Goal: Task Accomplishment & Management: Manage account settings

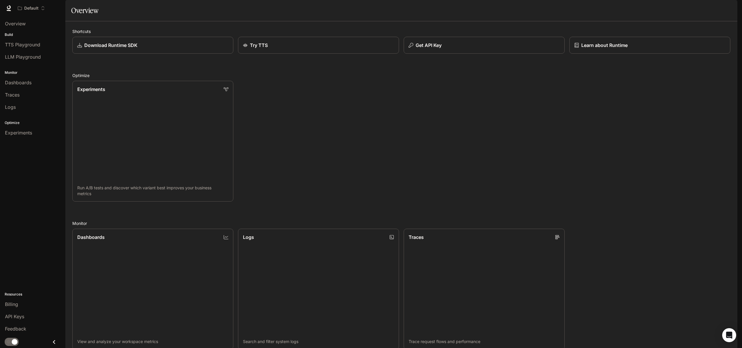
click at [724, 10] on button "button" at bounding box center [729, 8] width 12 height 12
click at [689, 46] on link "Billing" at bounding box center [688, 43] width 90 height 10
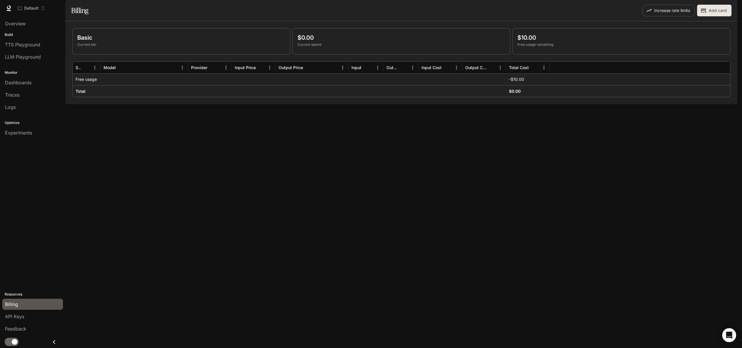
click at [732, 9] on img "button" at bounding box center [729, 8] width 8 height 8
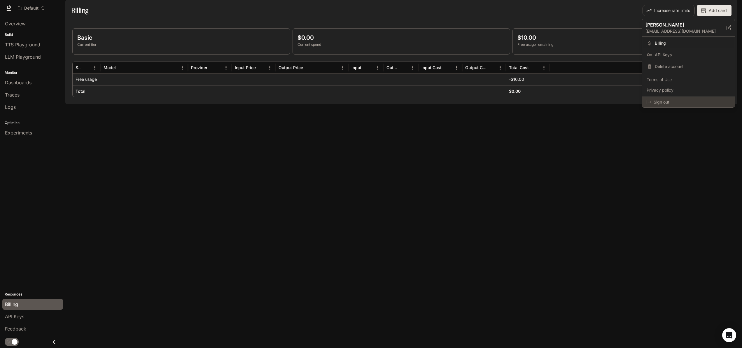
click at [682, 103] on span "Sign out" at bounding box center [691, 102] width 76 height 6
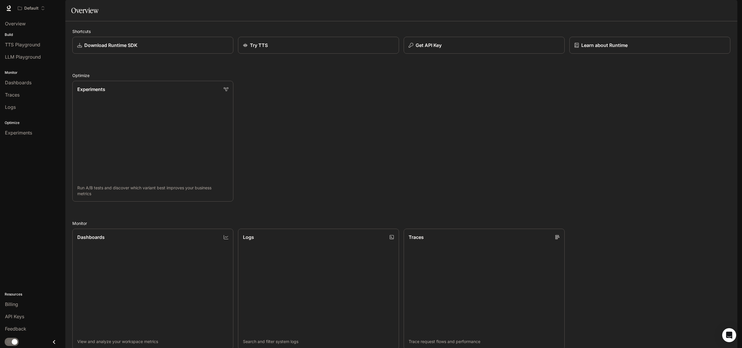
click at [727, 7] on img "button" at bounding box center [729, 8] width 8 height 8
click at [682, 45] on span "Billing" at bounding box center [692, 43] width 75 height 6
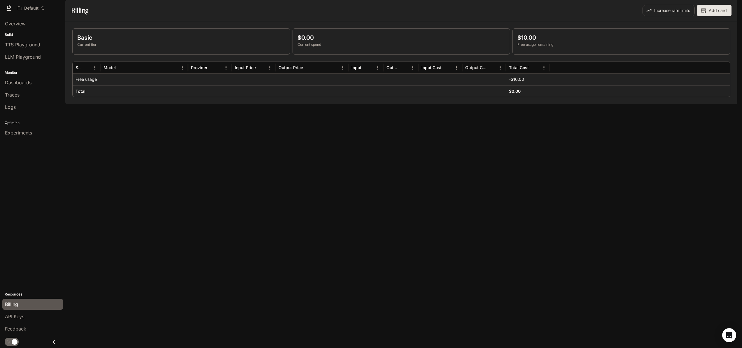
click at [731, 8] on img "button" at bounding box center [729, 8] width 8 height 8
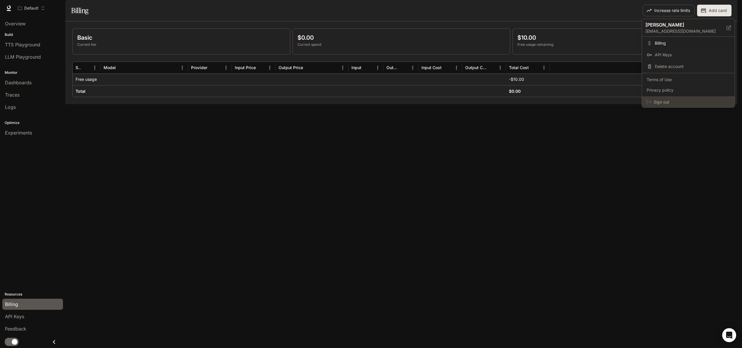
click at [684, 102] on span "Sign out" at bounding box center [691, 102] width 76 height 6
